Goal: Information Seeking & Learning: Compare options

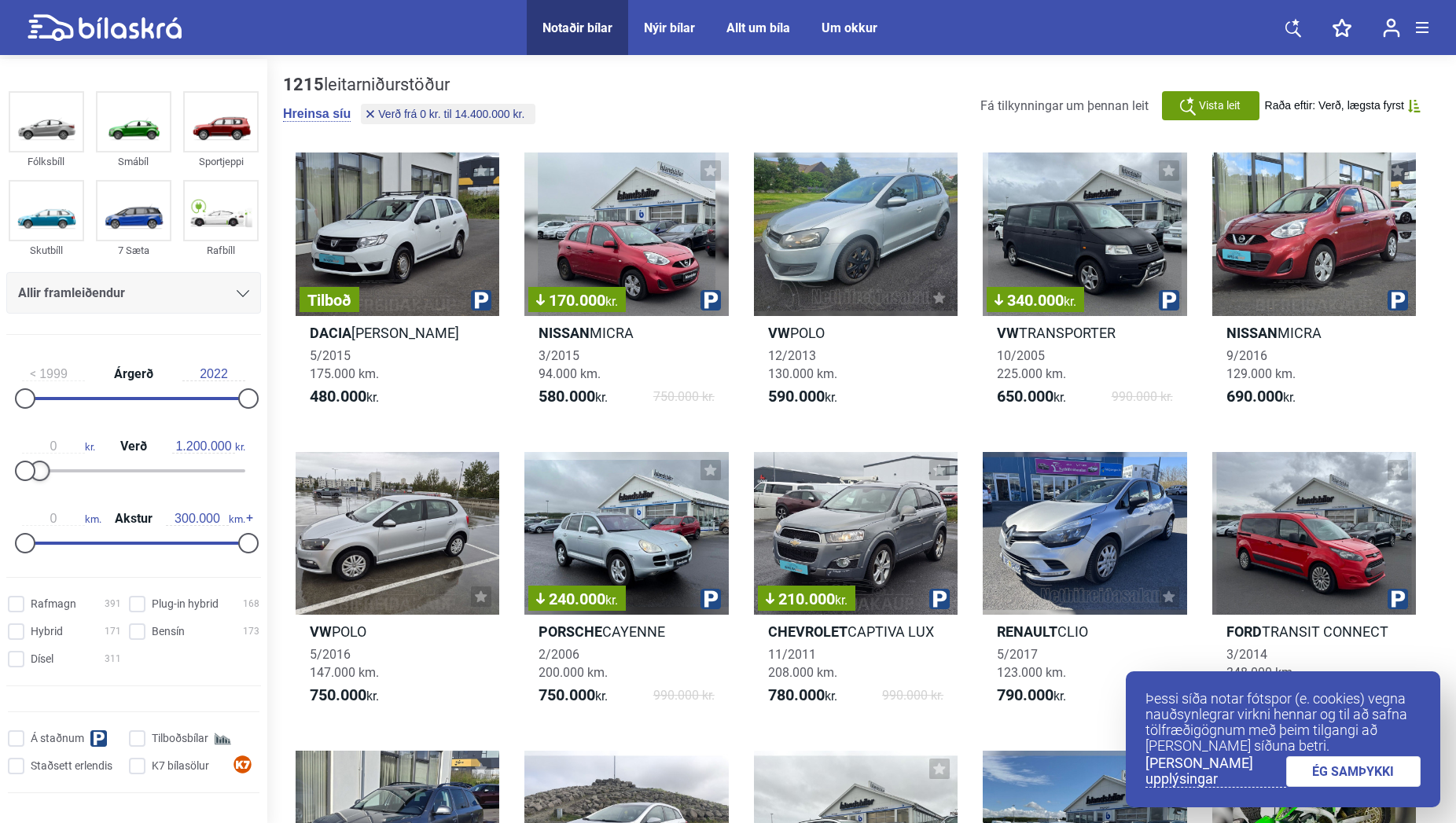
type input "1.100.000"
drag, startPoint x: 174, startPoint y: 474, endPoint x: 36, endPoint y: 463, distance: 138.4
click at [36, 463] on div "0 kr. Verð 1.100.000 kr." at bounding box center [134, 456] width 255 height 72
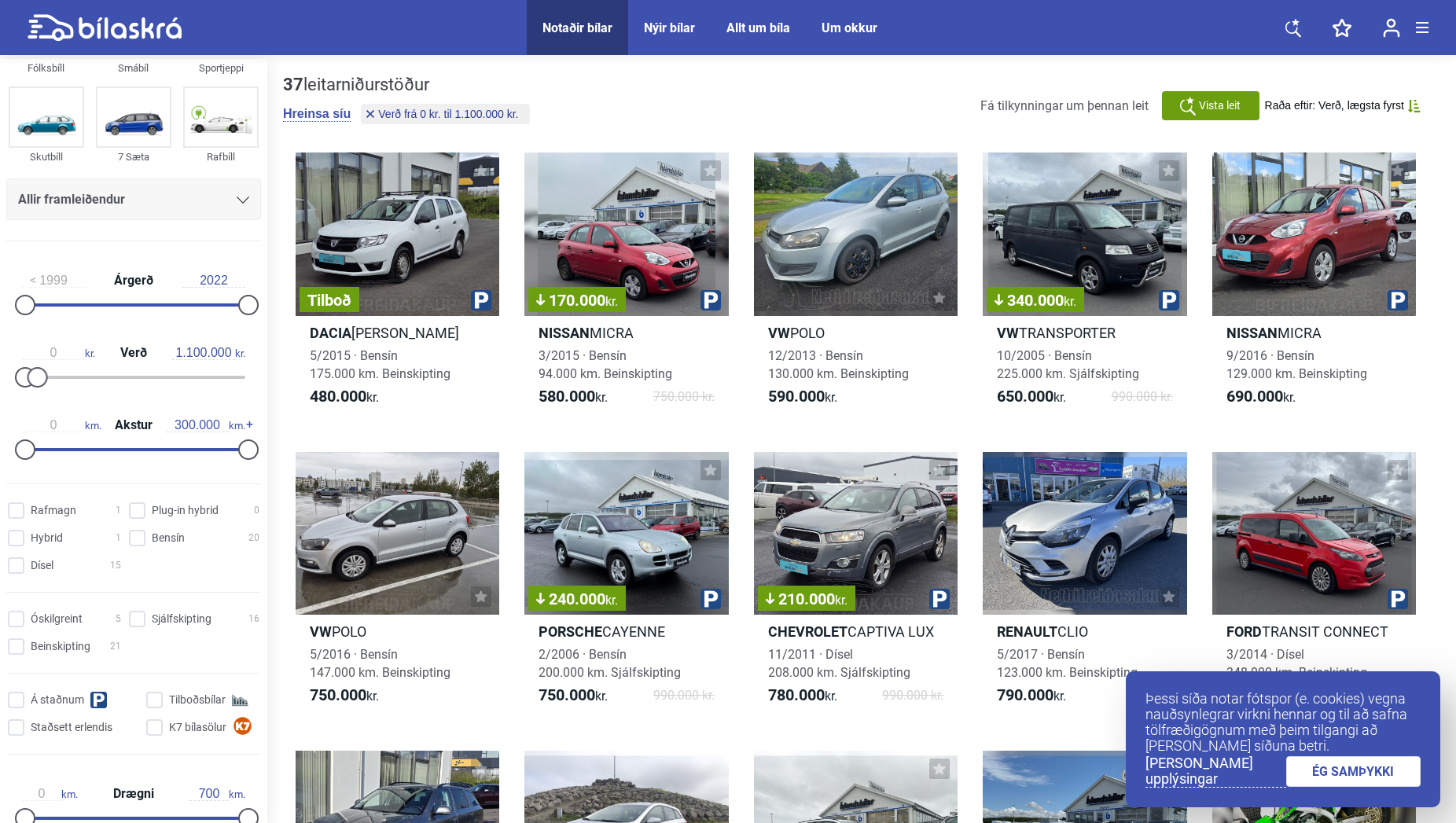
scroll to position [118, 0]
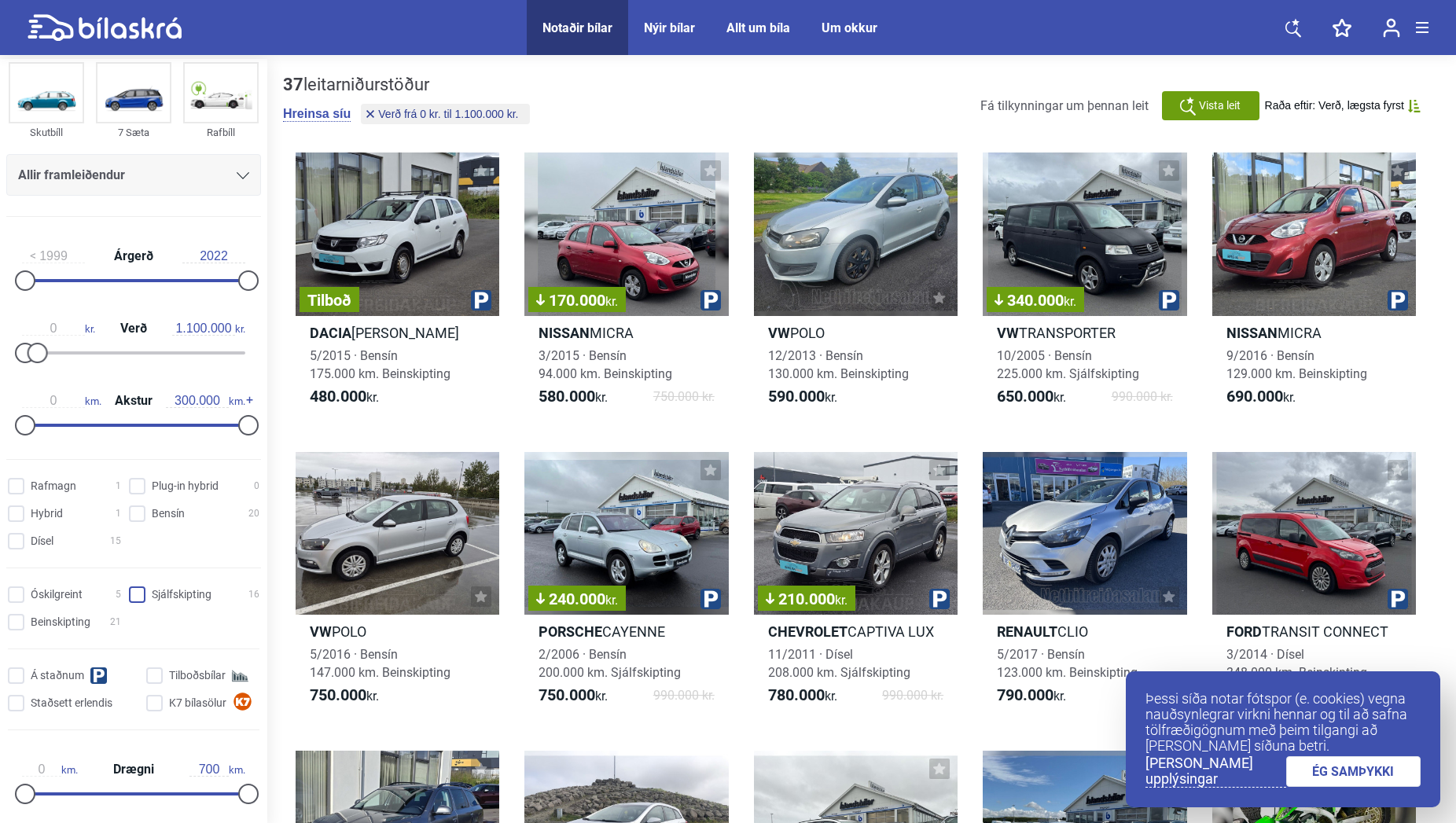
click at [131, 597] on input "Sjálfskipting 16" at bounding box center [196, 595] width 131 height 16
checkbox input "true"
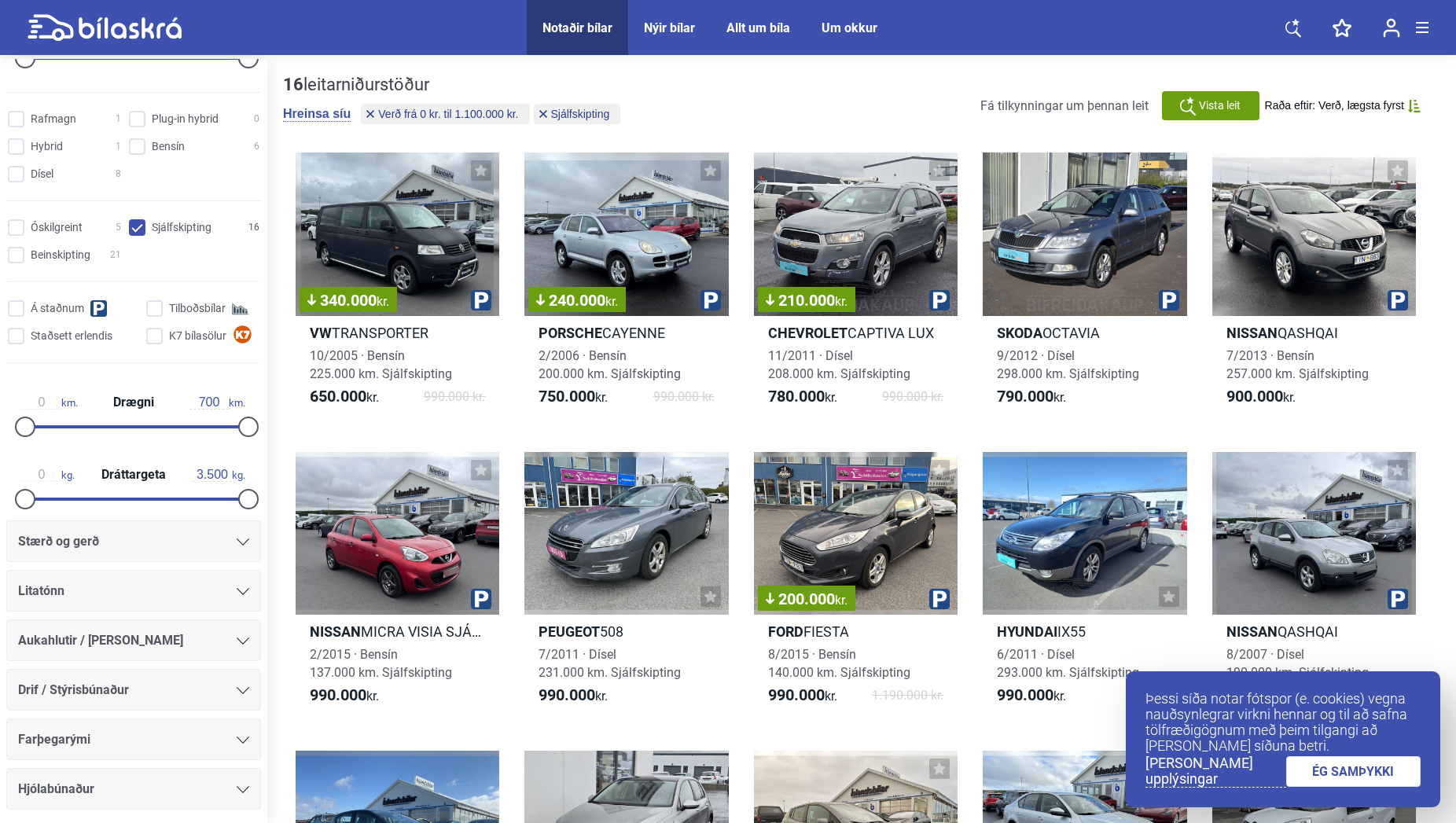
scroll to position [519, 0]
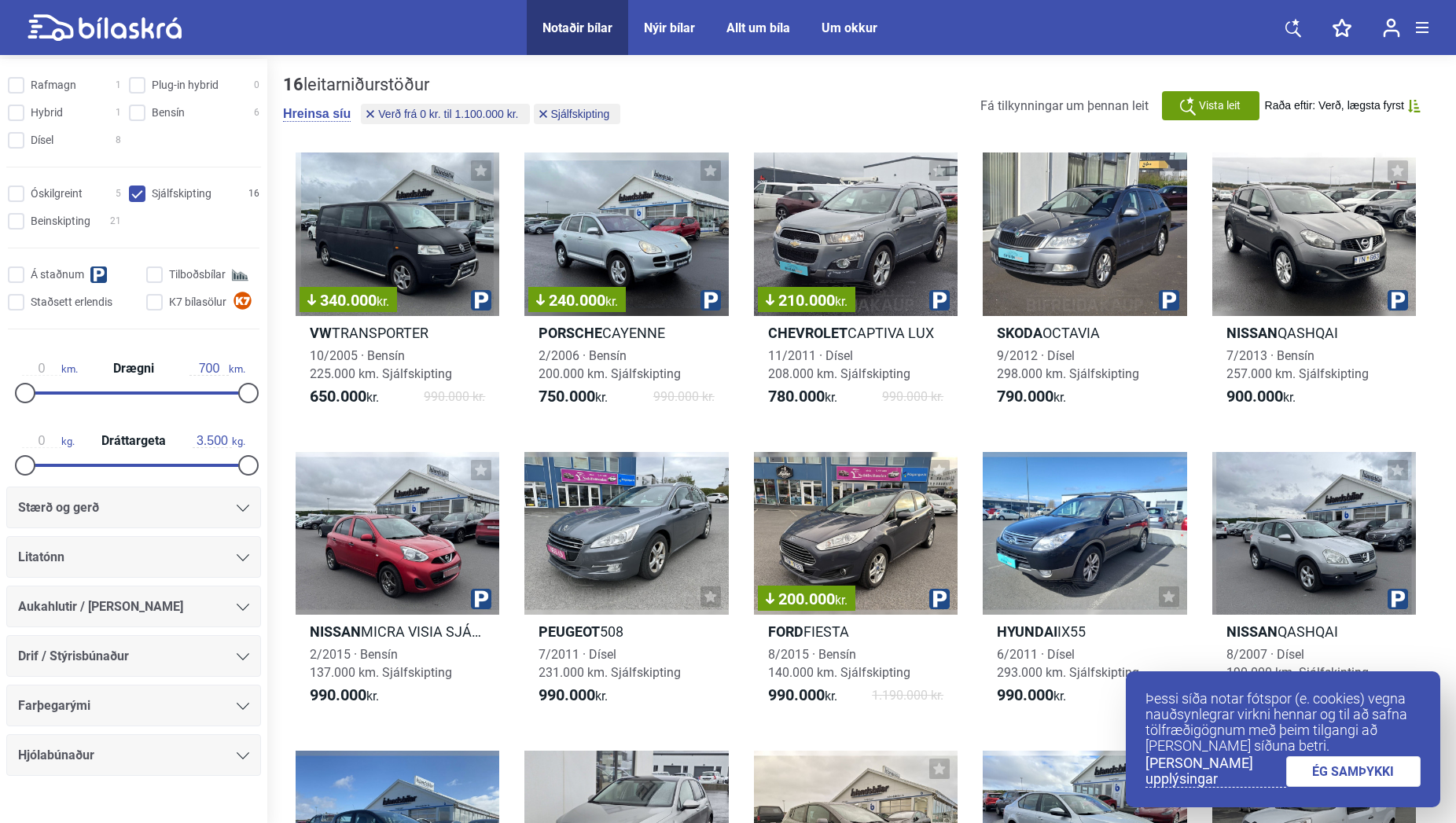
click at [114, 667] on span "Drif / Stýrisbúnaður" at bounding box center [73, 656] width 111 height 22
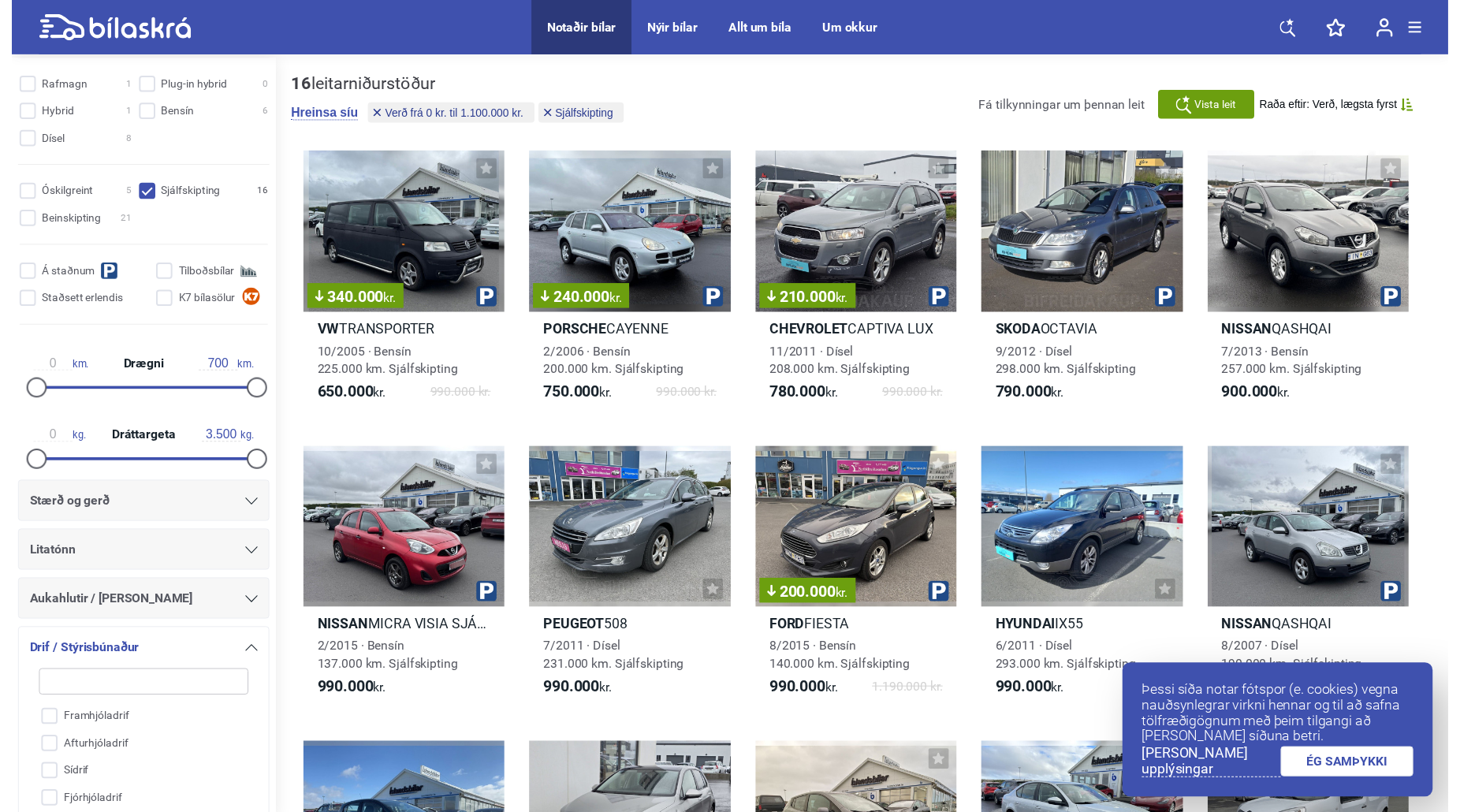
scroll to position [791, 0]
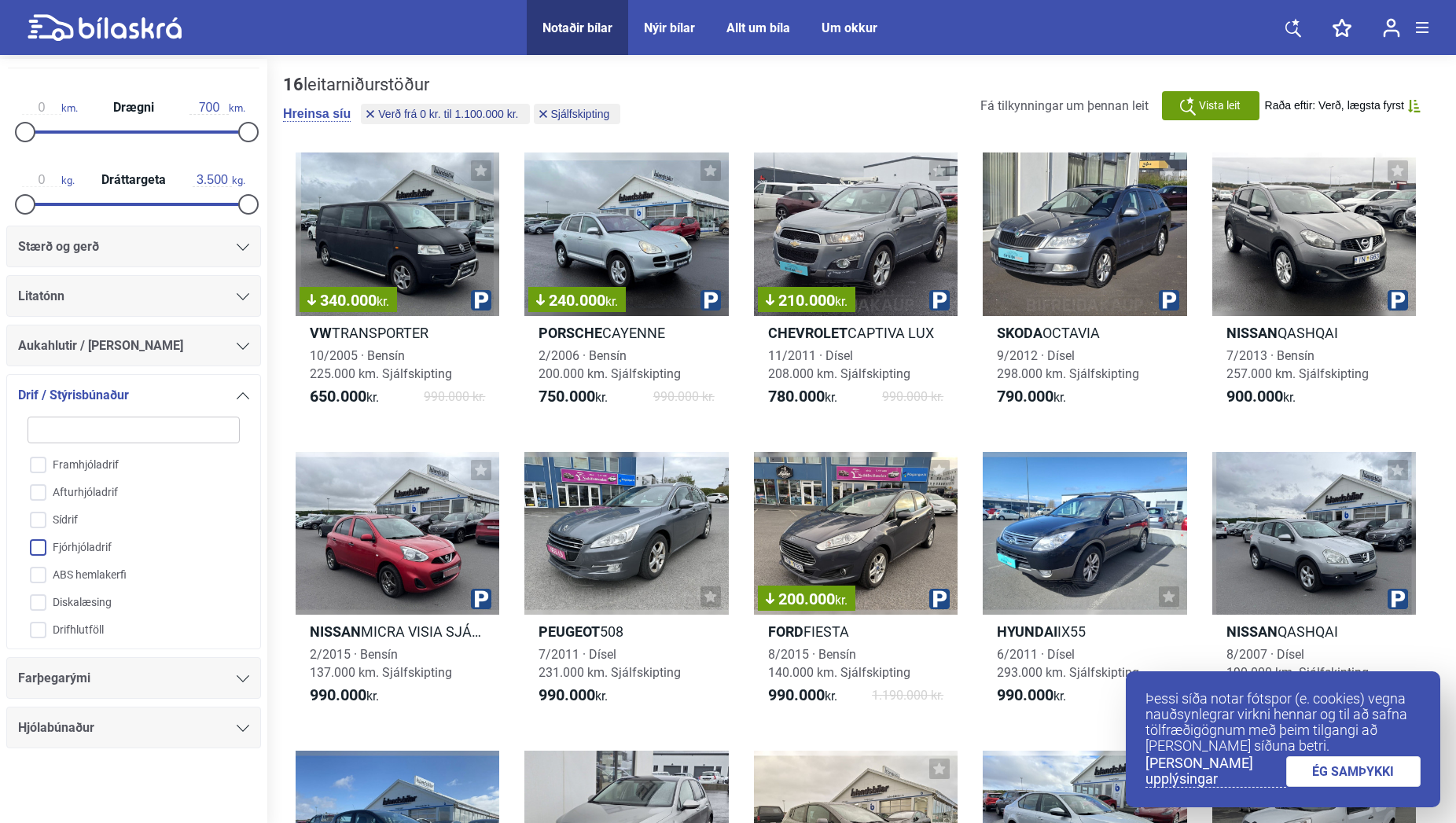
click at [65, 543] on input "Fjórhjóladrif" at bounding box center [123, 548] width 214 height 28
checkbox input "true"
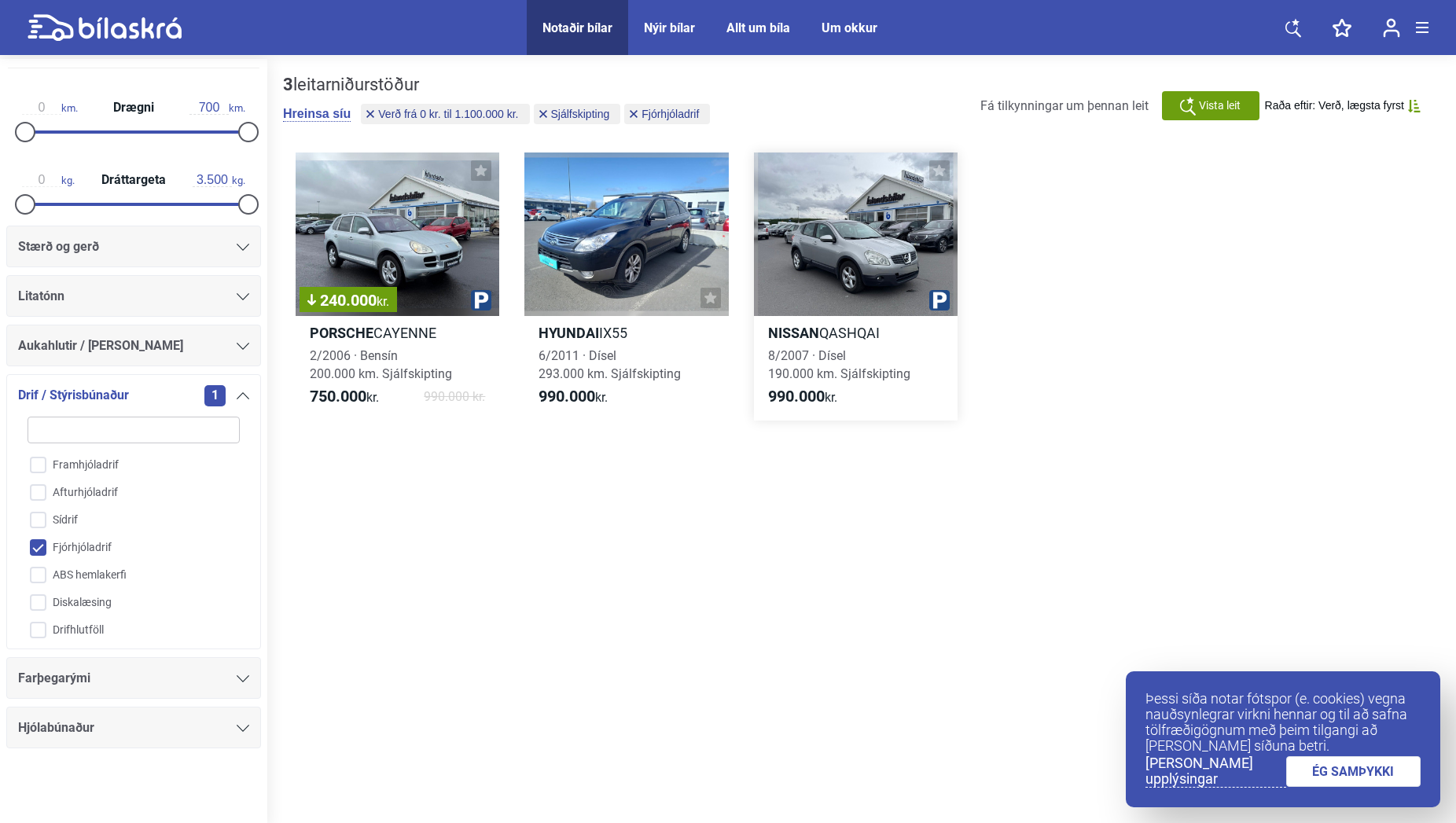
click at [894, 281] on div at bounding box center [855, 234] width 203 height 164
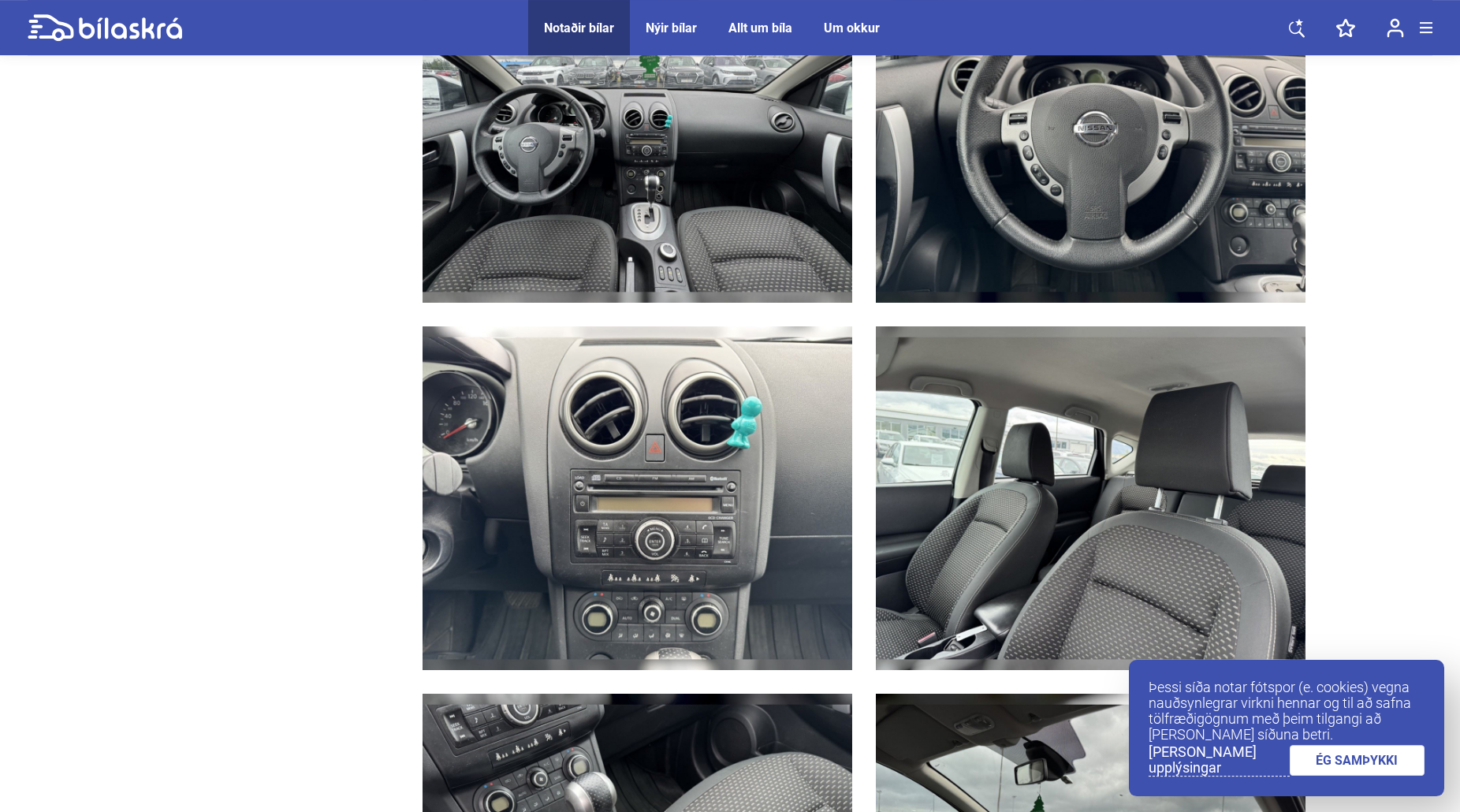
scroll to position [2733, 0]
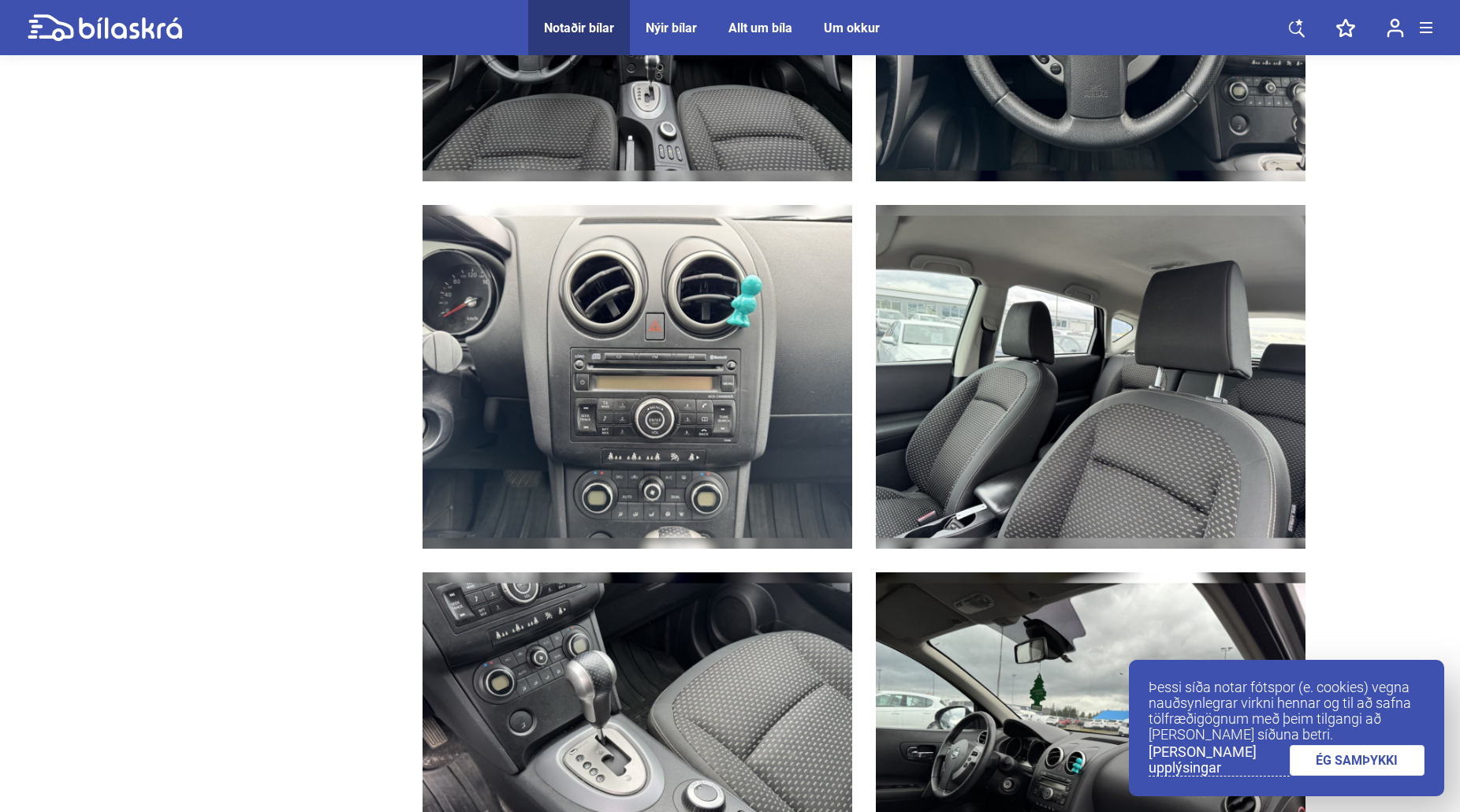
click at [1346, 758] on link "ÉG SAMÞYKKI" at bounding box center [1357, 760] width 136 height 31
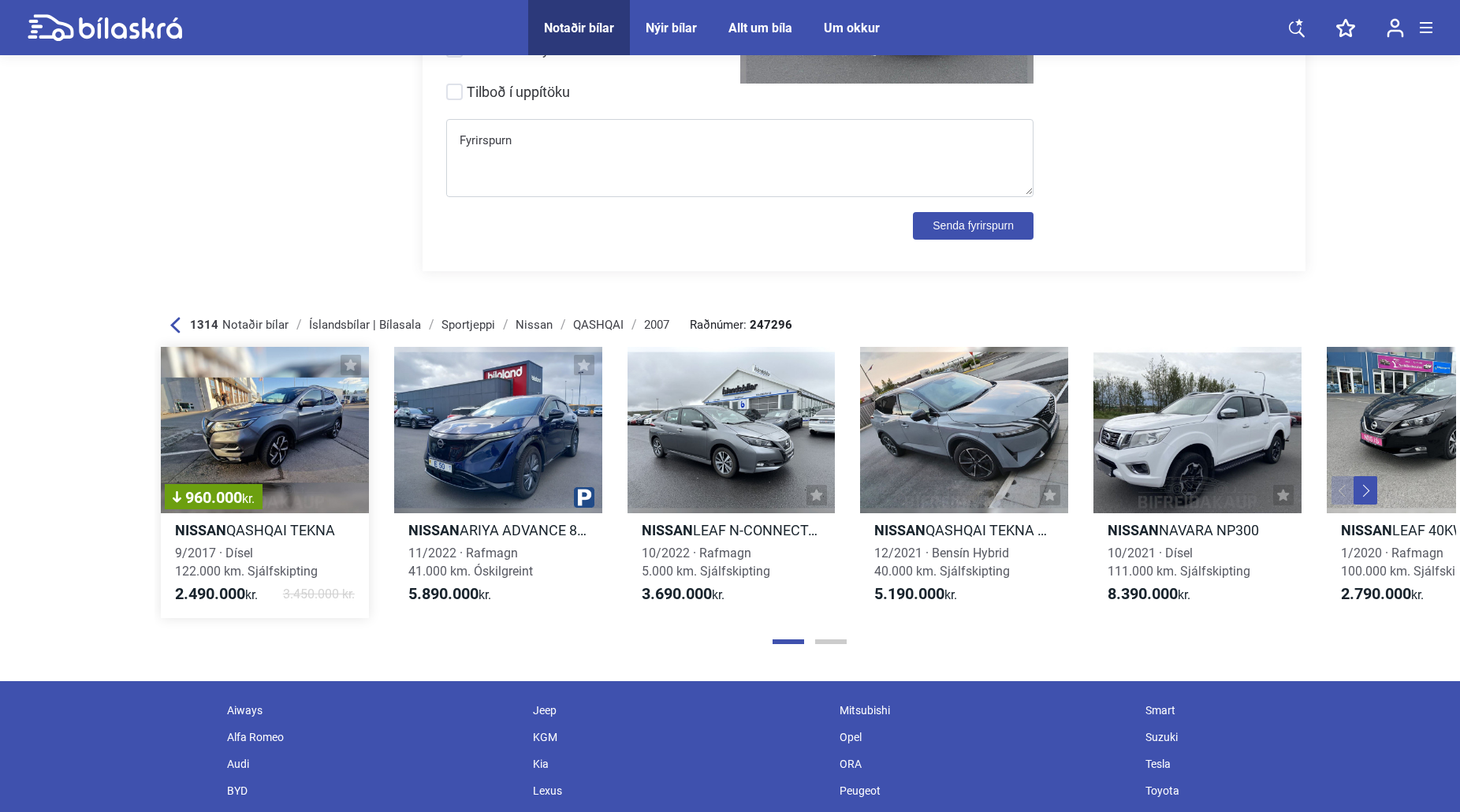
scroll to position [5996, 0]
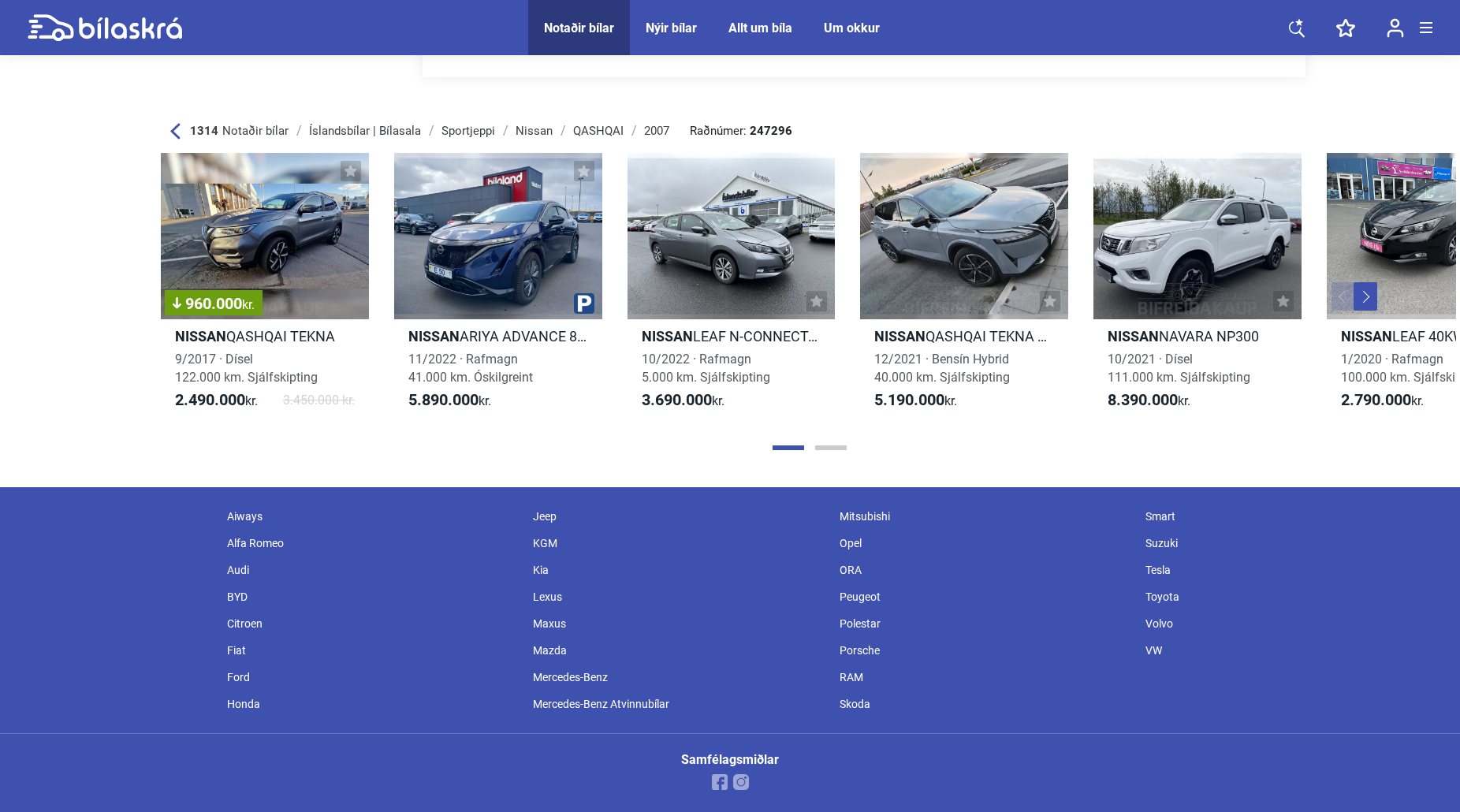
click at [547, 595] on div "Lexus" at bounding box center [678, 597] width 306 height 27
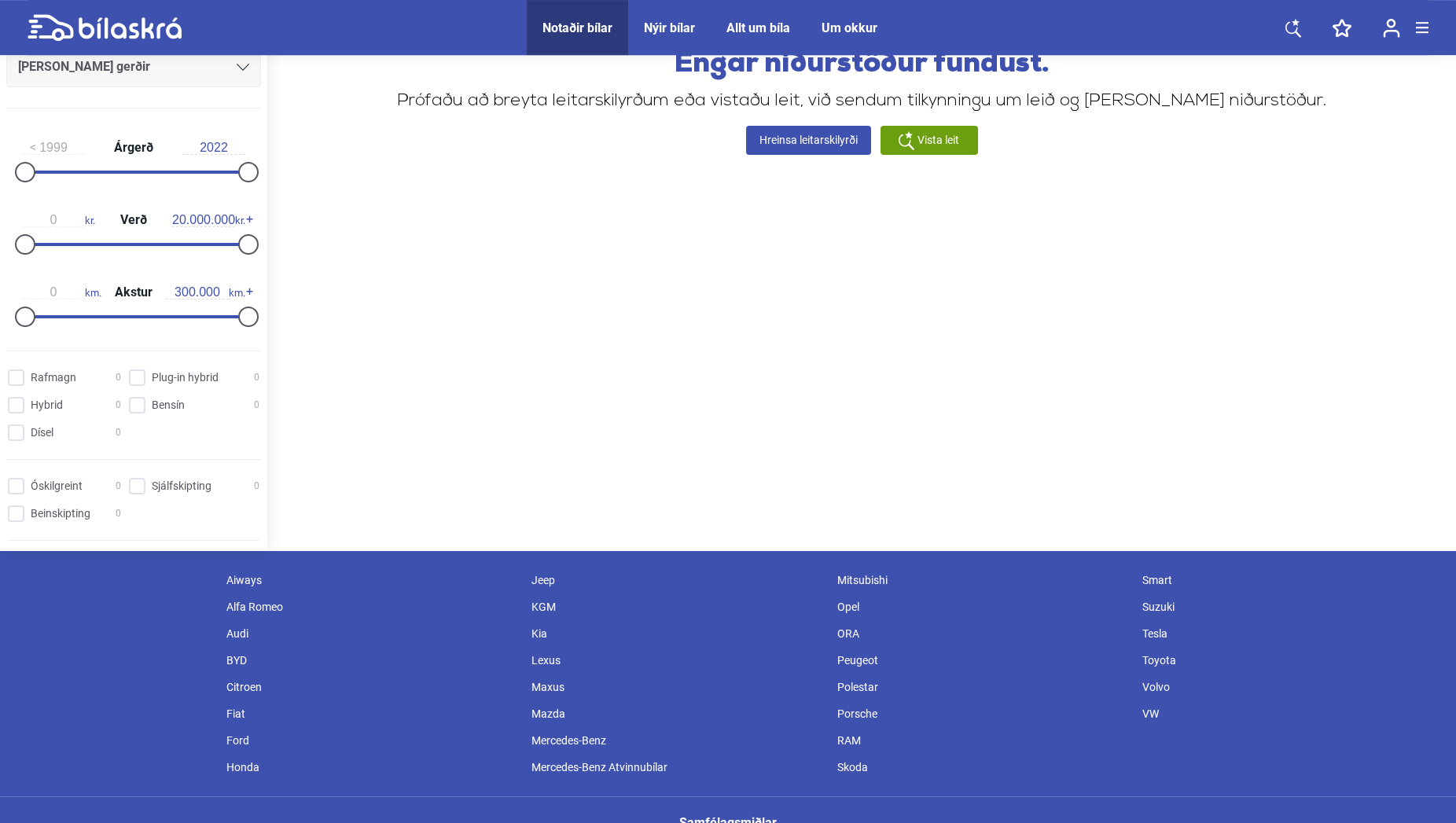
scroll to position [328, 0]
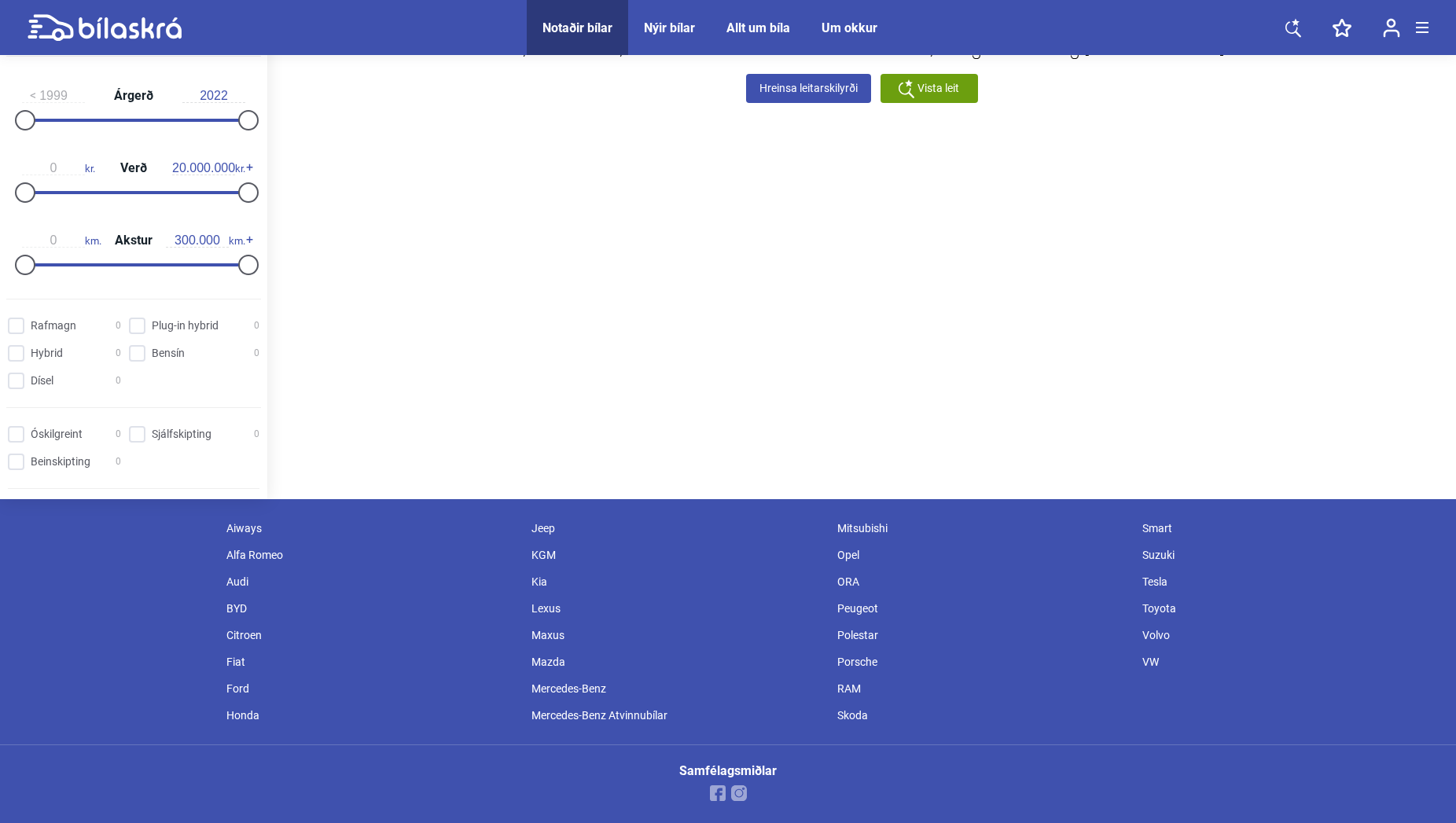
click at [575, 688] on div "Mercedes-Benz" at bounding box center [676, 688] width 306 height 27
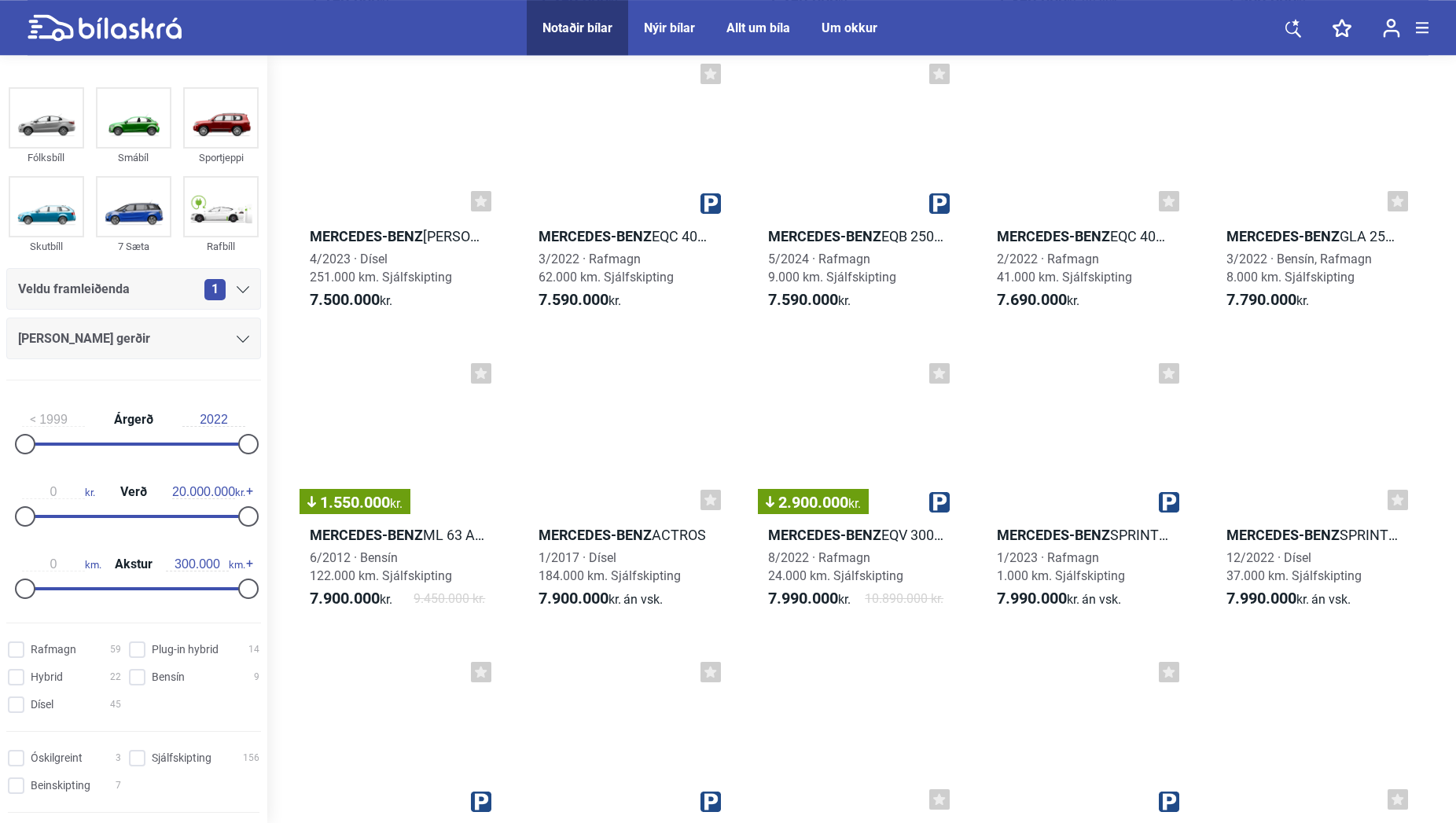
scroll to position [5613, 0]
